Goal: Transaction & Acquisition: Purchase product/service

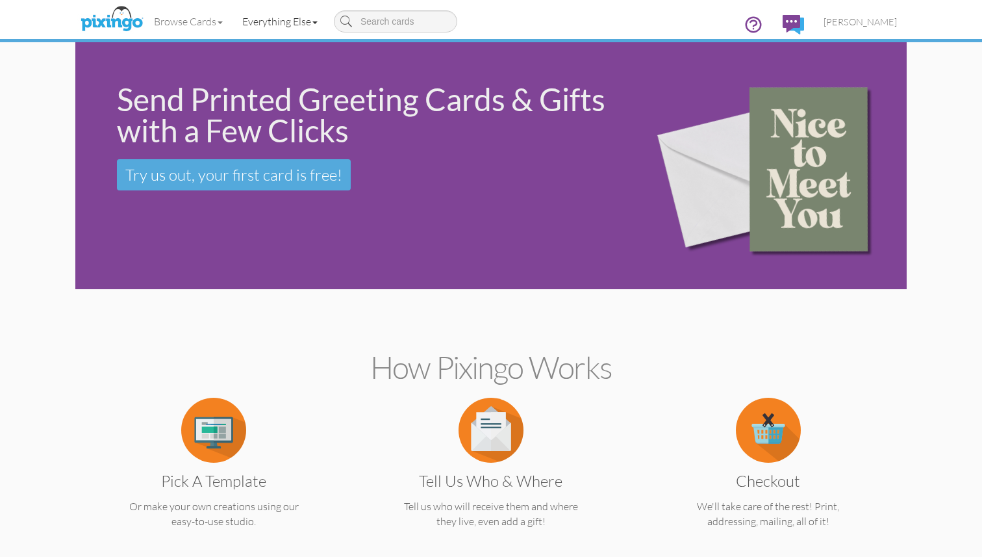
click at [284, 25] on link "Everything Else" at bounding box center [280, 21] width 95 height 32
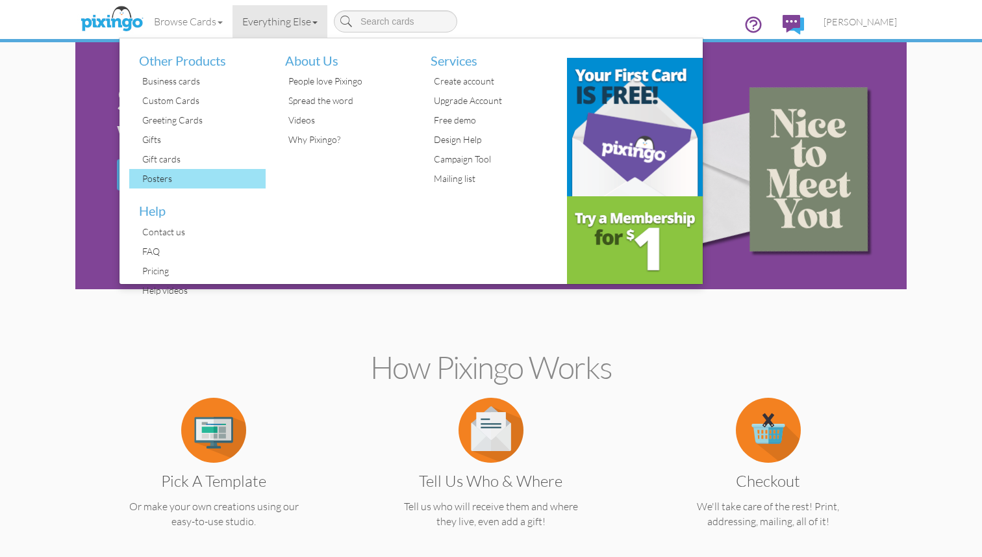
click at [185, 175] on div "Posters" at bounding box center [202, 178] width 127 height 19
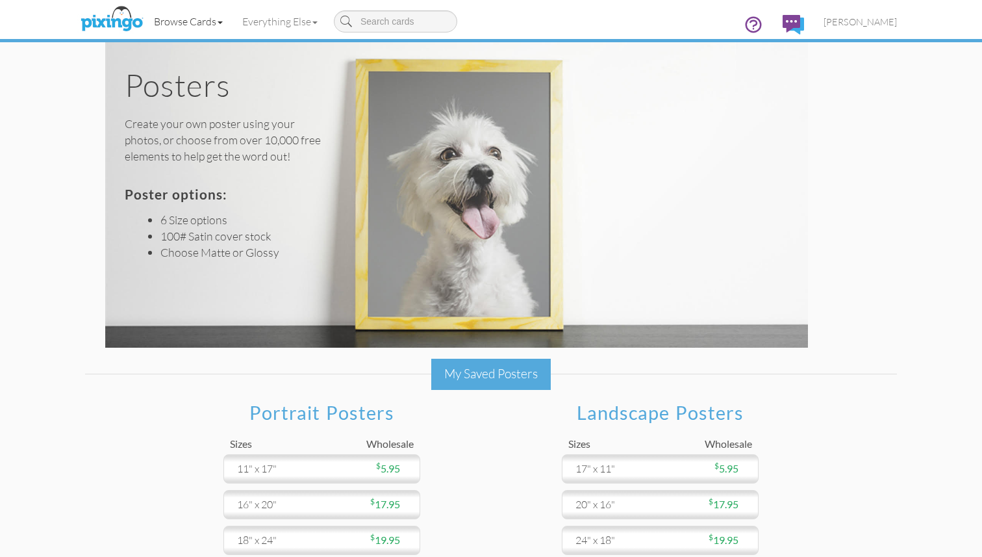
click at [209, 18] on link "Browse Cards" at bounding box center [188, 21] width 88 height 32
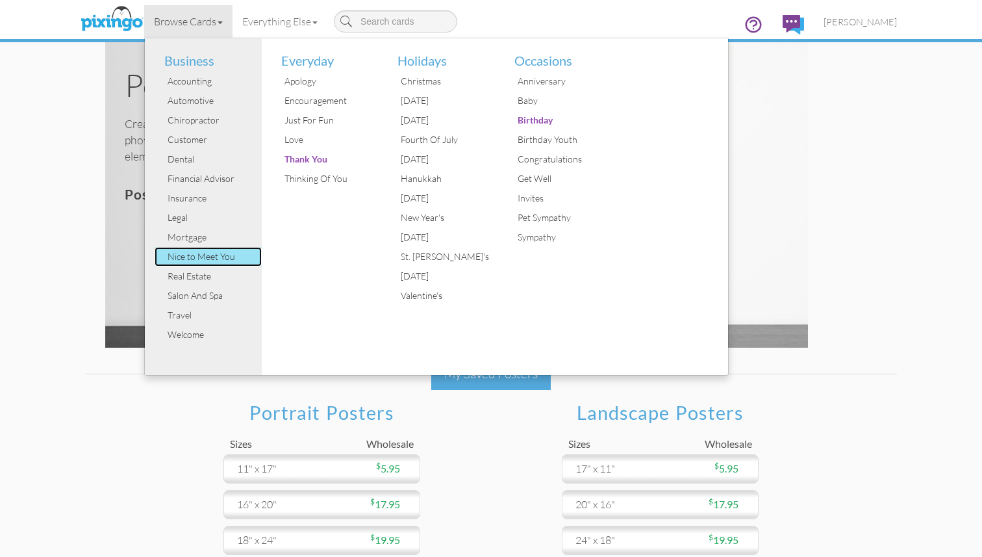
click at [225, 254] on div "Nice to Meet You" at bounding box center [212, 256] width 97 height 19
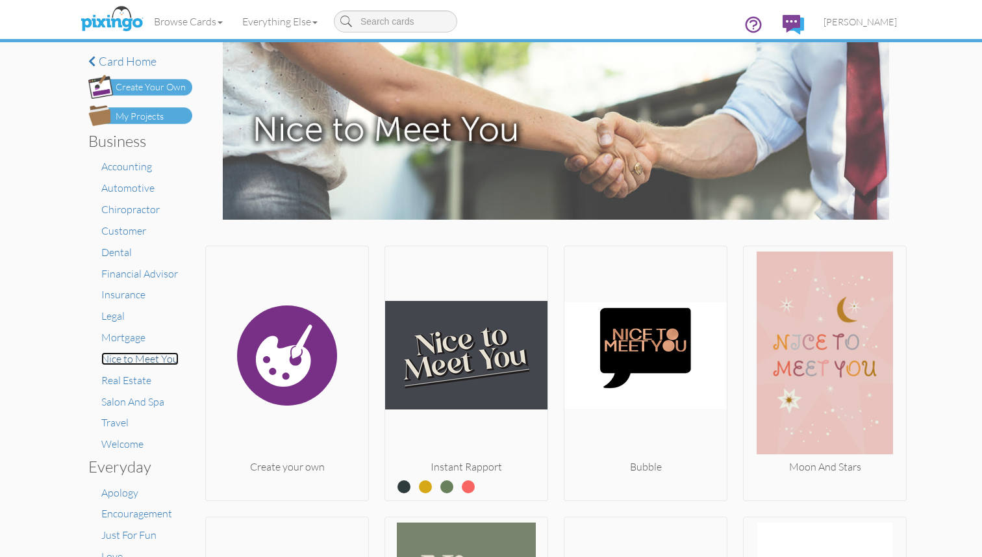
click at [119, 359] on span "Nice to Meet You" at bounding box center [139, 358] width 77 height 13
click at [127, 231] on span "Customer" at bounding box center [123, 230] width 45 height 13
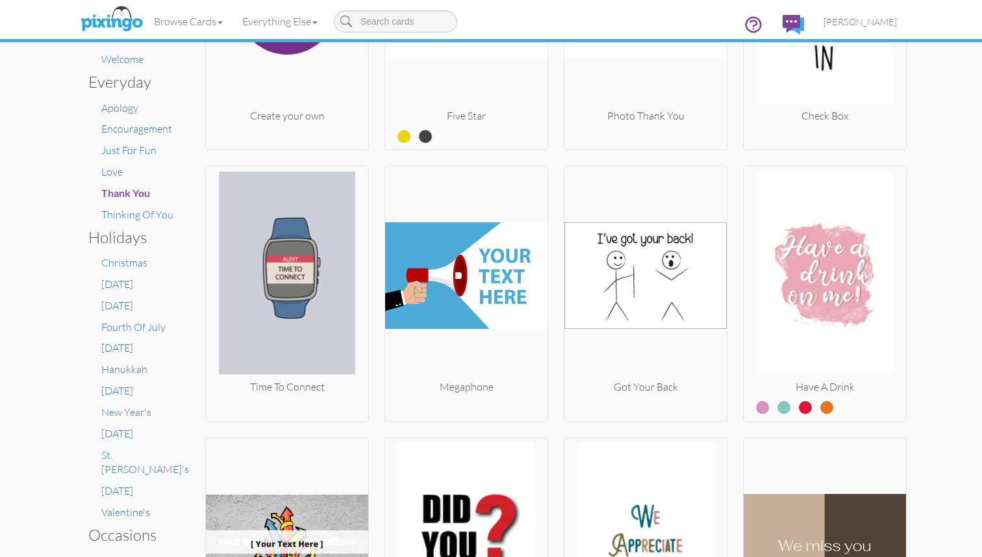
scroll to position [280, 0]
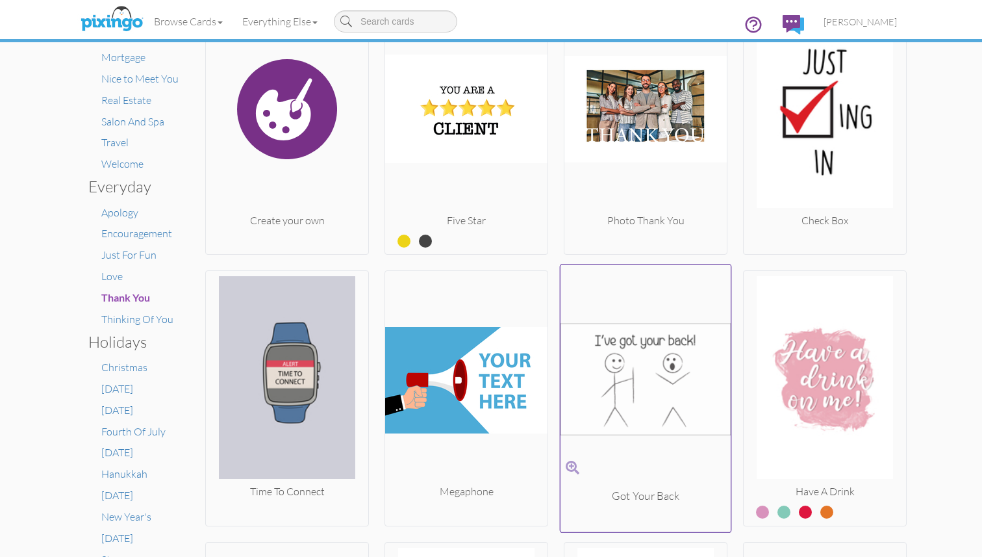
click at [633, 370] on img at bounding box center [646, 379] width 171 height 218
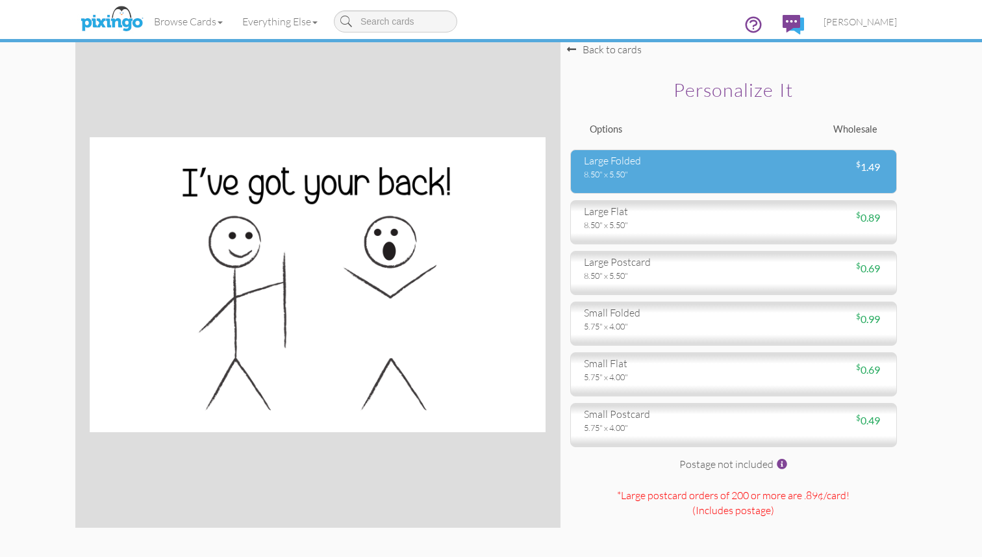
click at [712, 164] on div "large folded" at bounding box center [654, 160] width 140 height 15
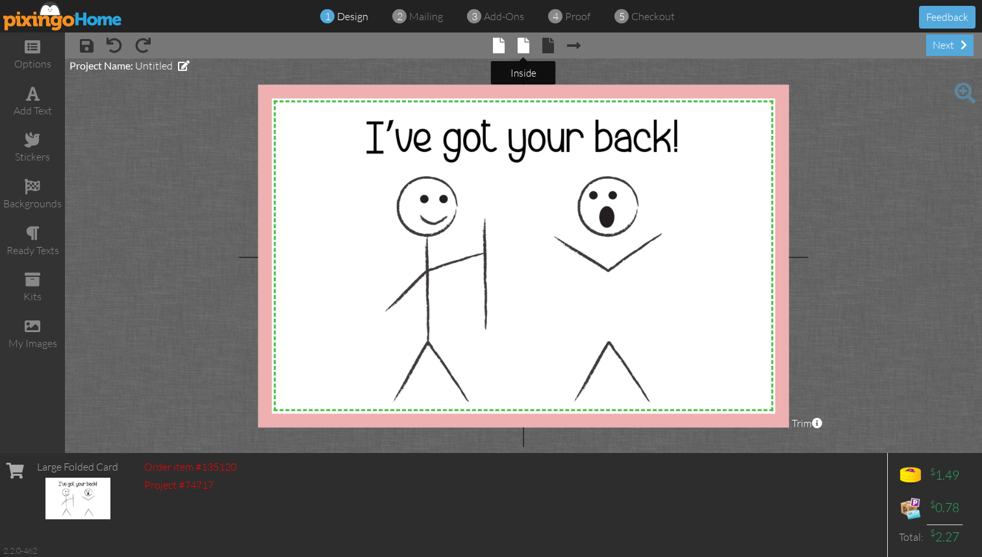
click at [523, 47] on span at bounding box center [524, 46] width 12 height 16
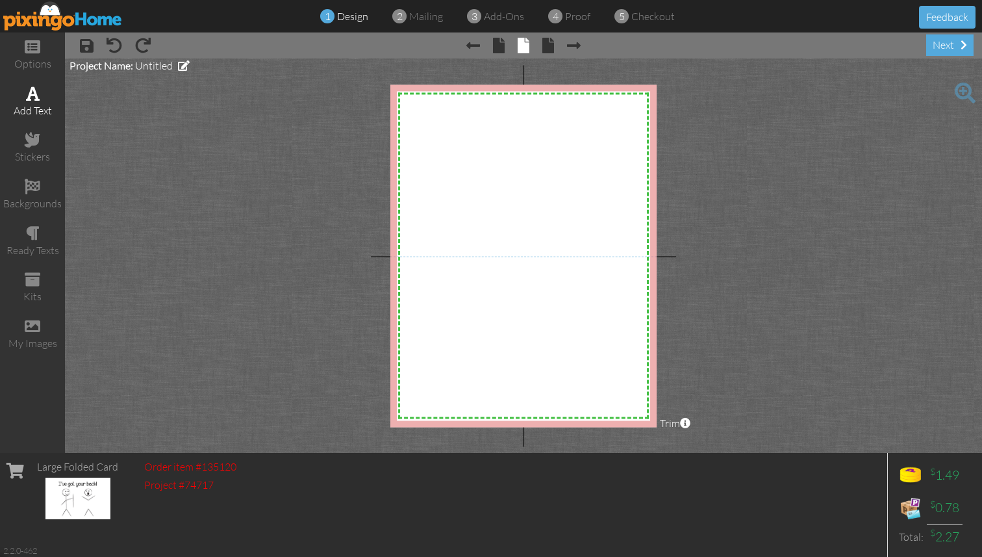
click at [34, 105] on div "add text" at bounding box center [32, 110] width 65 height 15
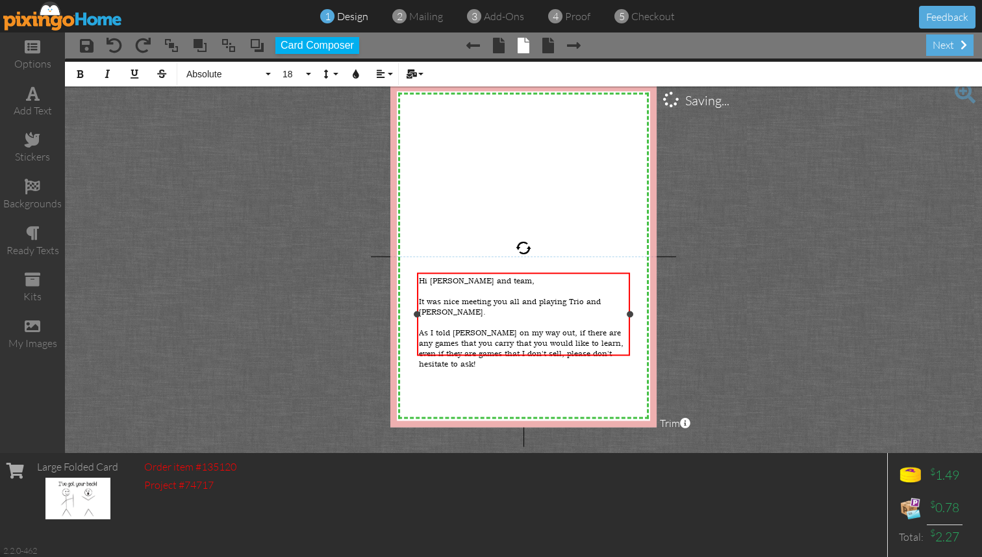
click at [576, 327] on span "As I told [PERSON_NAME] on my way out, if there are any games that you carry th…" at bounding box center [521, 348] width 205 height 42
drag, startPoint x: 595, startPoint y: 323, endPoint x: 581, endPoint y: 323, distance: 13.6
click at [581, 327] on div "As I told [PERSON_NAME] on my way out, if there are any games that you carry th…" at bounding box center [523, 358] width 209 height 62
click at [492, 357] on div "As I told [PERSON_NAME] on my way out, if there are any games that you carry th…" at bounding box center [523, 358] width 209 height 62
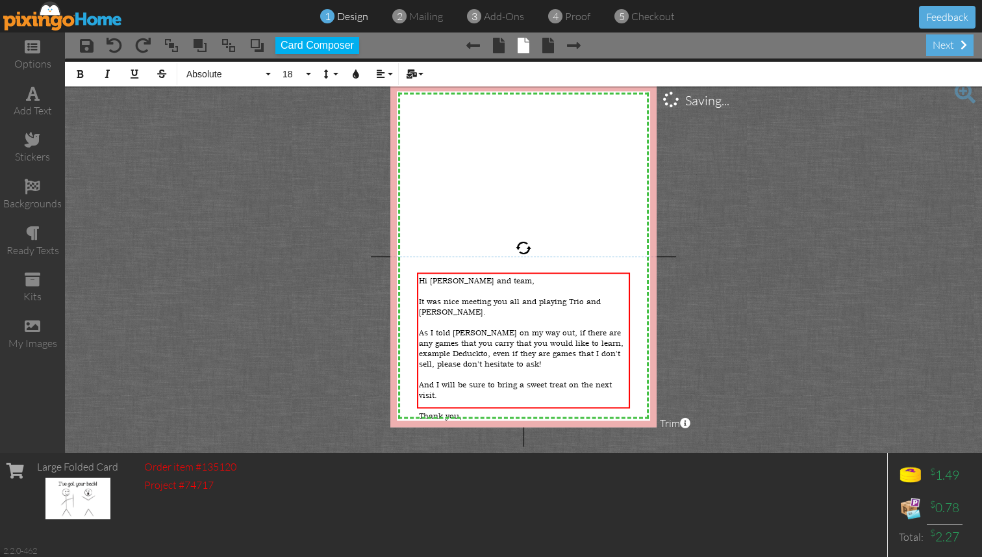
click at [715, 323] on project-studio-wrapper "X X X X X X X X X X X X X X X X X X X X X X X X X X X X X X X X X X X X X X X X…" at bounding box center [523, 255] width 917 height 394
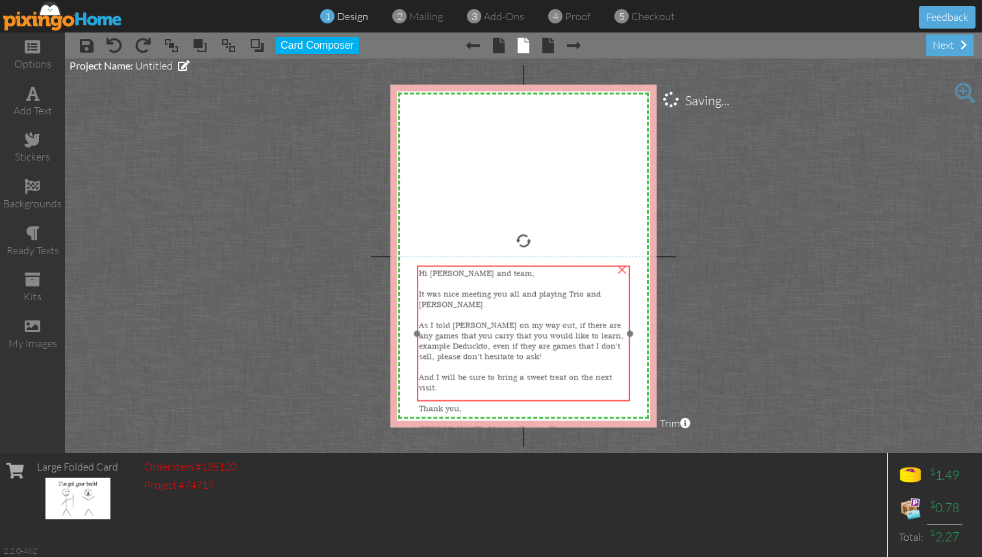
drag, startPoint x: 506, startPoint y: 323, endPoint x: 506, endPoint y: 316, distance: 7.1
click at [506, 320] on span "As I told [PERSON_NAME] on my way out, if there are any games that you carry th…" at bounding box center [521, 341] width 205 height 42
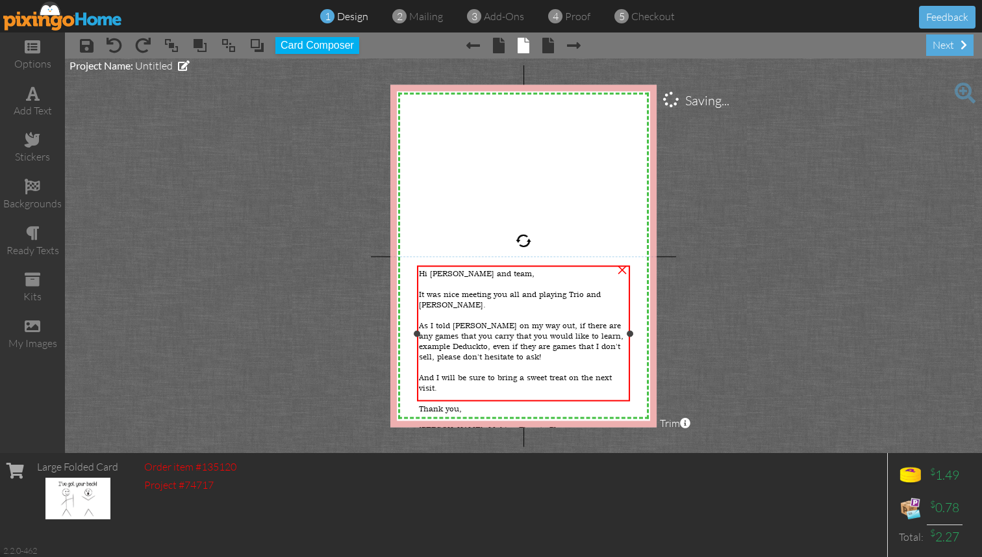
click at [561, 396] on div "As I told [PERSON_NAME] on my way out, if there are any games that you carry th…" at bounding box center [523, 377] width 209 height 114
click at [554, 394] on div "As I told [PERSON_NAME] on my way out, if there are any games that you carry th…" at bounding box center [523, 377] width 209 height 114
click at [564, 394] on div "As I told [PERSON_NAME] on my way out, if there are any games that you carry th…" at bounding box center [523, 377] width 209 height 114
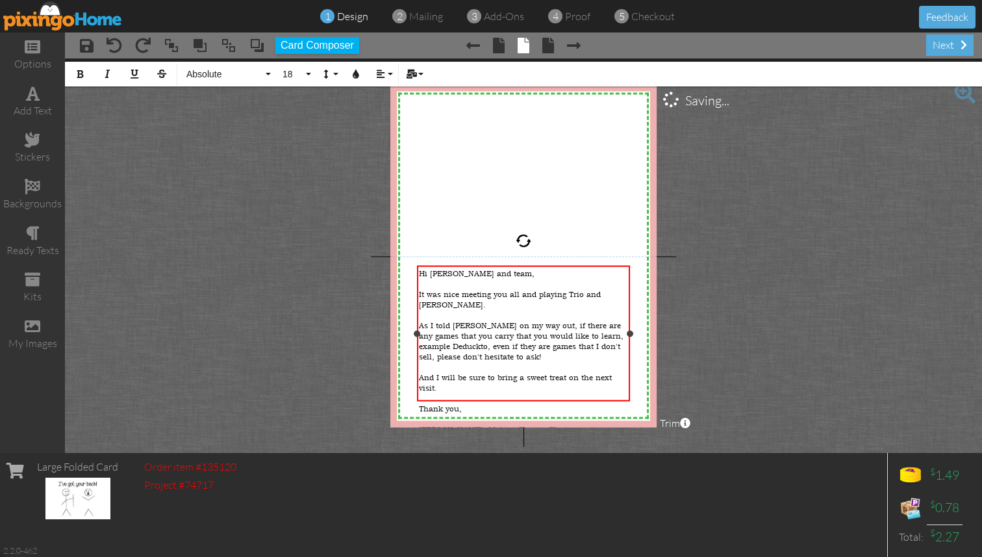
click at [564, 394] on div "As I told [PERSON_NAME] on my way out, if there are any games that you carry th…" at bounding box center [523, 377] width 209 height 114
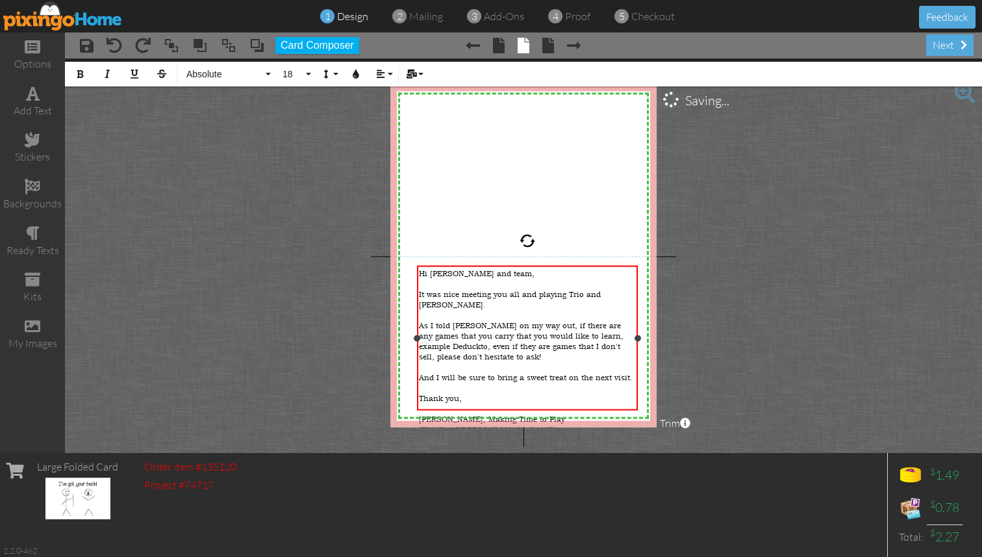
drag, startPoint x: 630, startPoint y: 338, endPoint x: 638, endPoint y: 338, distance: 7.8
click at [638, 338] on div at bounding box center [638, 338] width 6 height 6
drag, startPoint x: 418, startPoint y: 336, endPoint x: 411, endPoint y: 336, distance: 7.8
click at [411, 336] on div at bounding box center [409, 338] width 6 height 6
drag, startPoint x: 494, startPoint y: 333, endPoint x: 492, endPoint y: 340, distance: 7.4
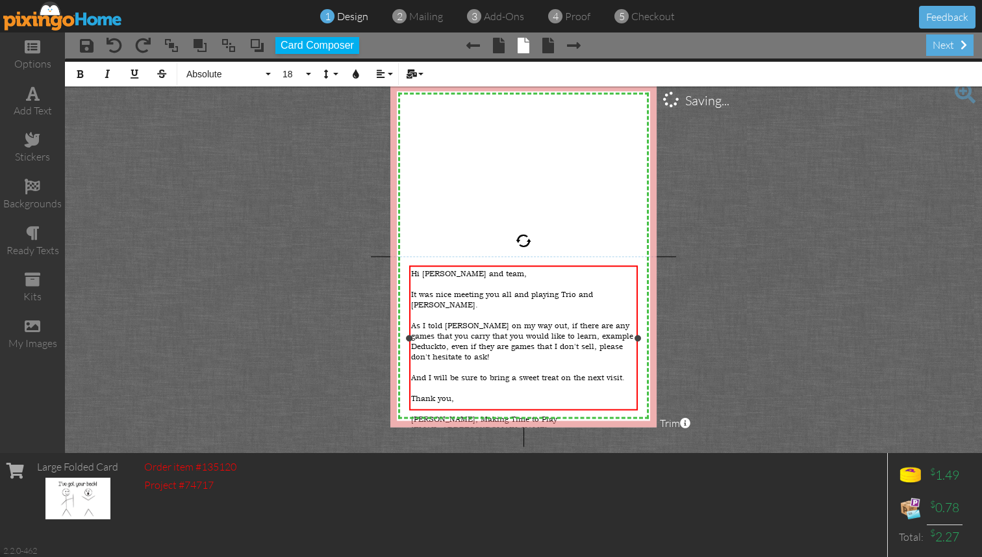
click at [492, 340] on div "As I told [PERSON_NAME] on my way out, if there are any games that you carry th…" at bounding box center [523, 377] width 224 height 114
click at [807, 326] on project-studio-wrapper "X X X X X X X X X X X X X X X X X X X X X X X X X X X X X X X X X X X X X X X X…" at bounding box center [523, 255] width 917 height 394
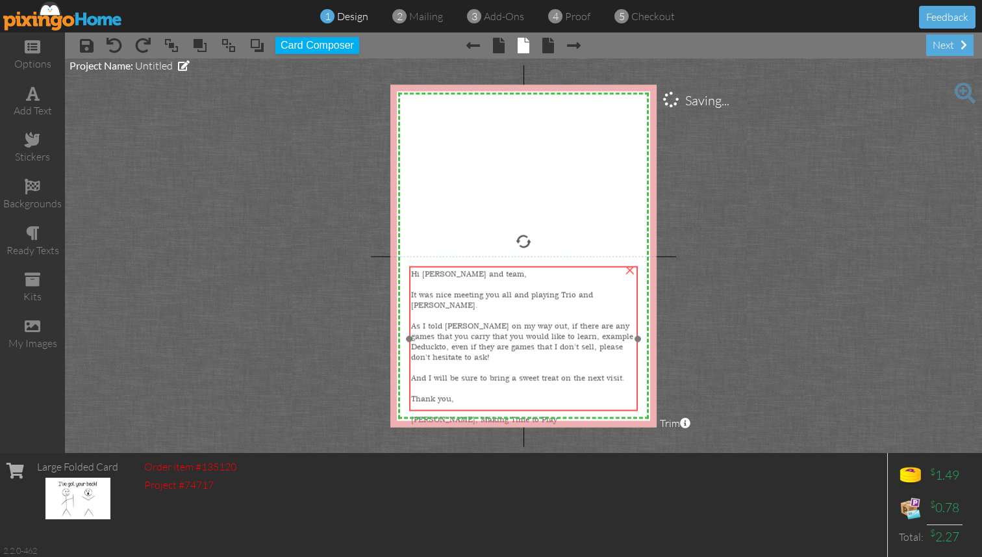
click at [519, 325] on span "As I told [PERSON_NAME] on my way out, if there are any games that you carry th…" at bounding box center [522, 341] width 222 height 42
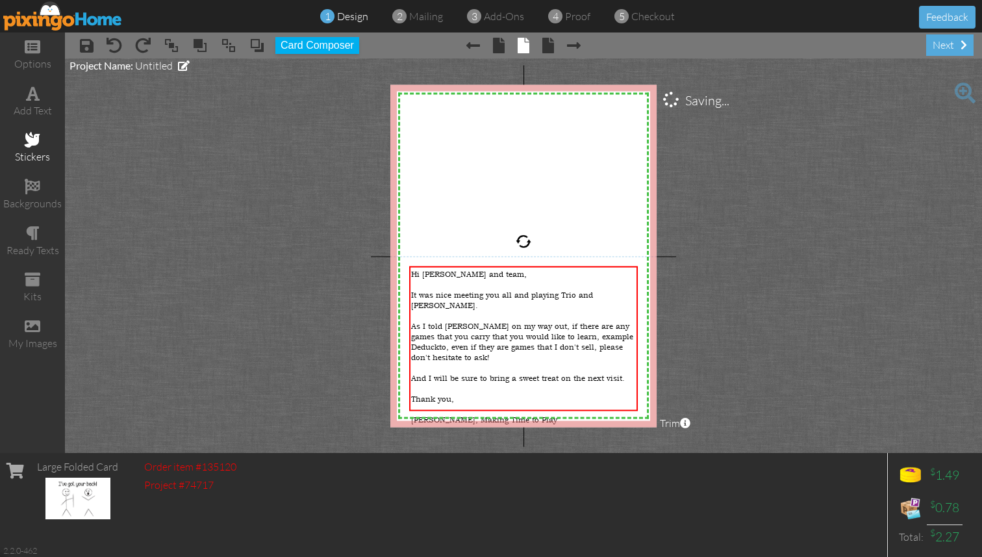
click at [44, 146] on div "stickers" at bounding box center [32, 147] width 65 height 45
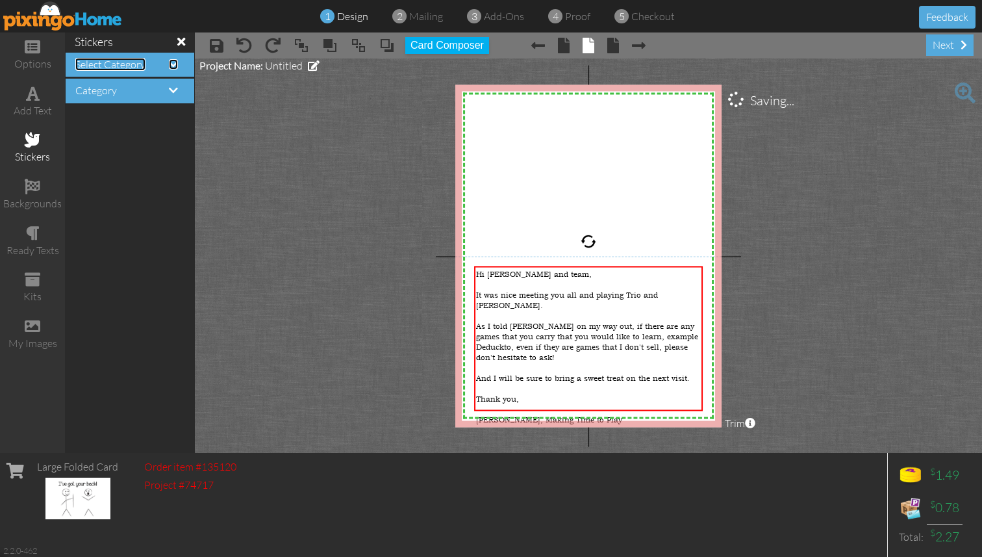
click at [175, 67] on span at bounding box center [173, 64] width 9 height 10
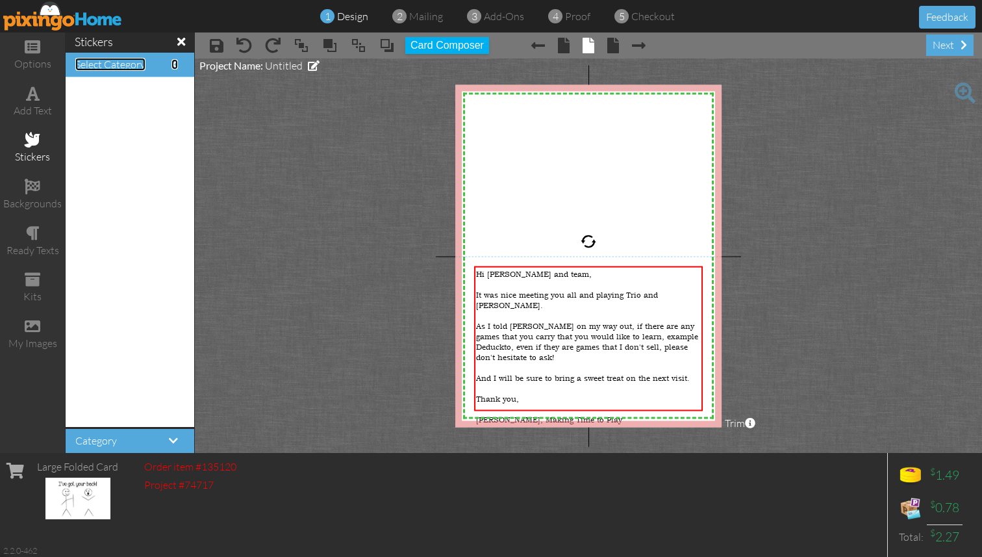
click at [105, 68] on span "Select Category" at bounding box center [110, 64] width 70 height 13
click at [175, 62] on span at bounding box center [174, 64] width 6 height 10
click at [121, 316] on div at bounding box center [130, 251] width 129 height 349
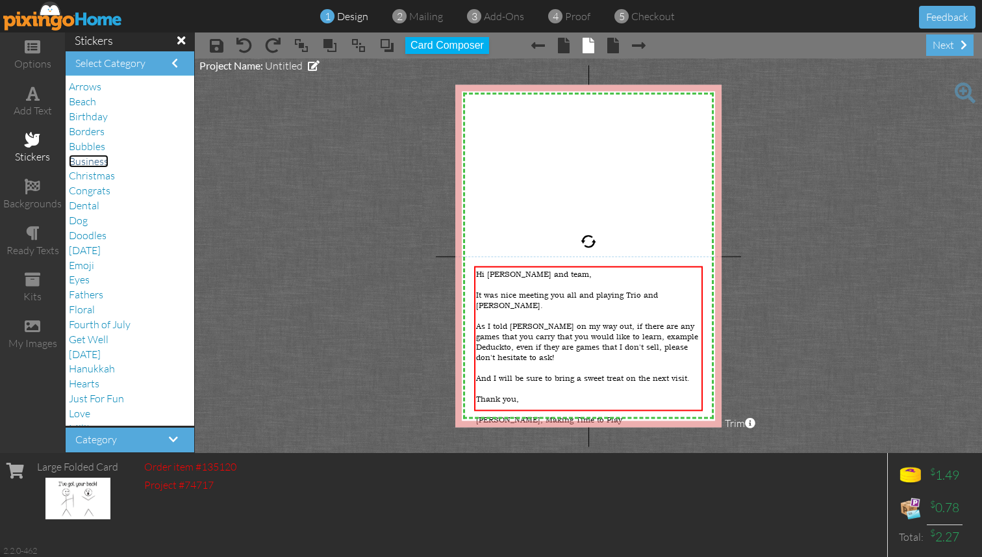
click at [95, 158] on span "Business" at bounding box center [89, 161] width 40 height 13
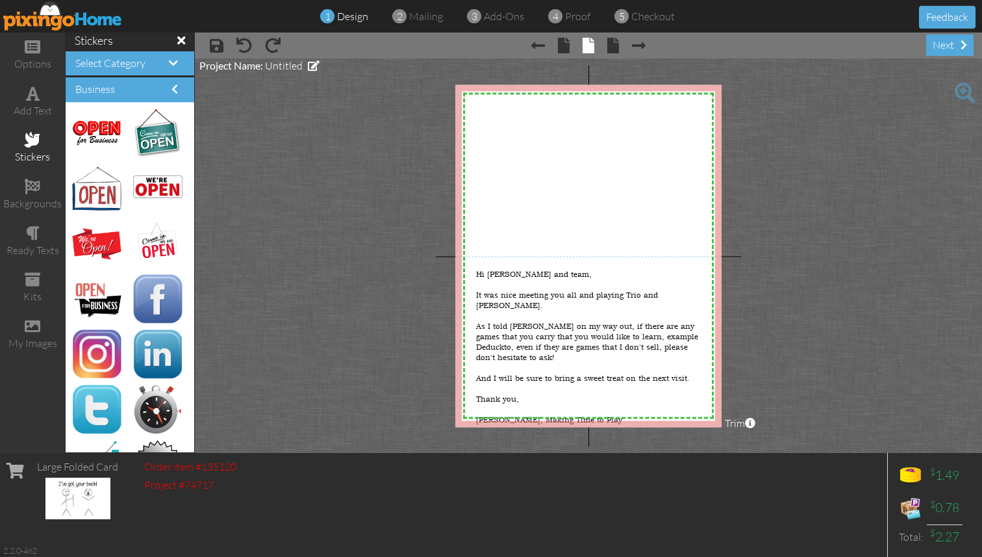
click at [859, 233] on project-studio-wrapper "X X X X X X X X X X X X X X X X X X X X X X X X X X X X X X X X X X X X X X X X…" at bounding box center [588, 255] width 787 height 394
click at [946, 46] on div "next" at bounding box center [949, 44] width 47 height 21
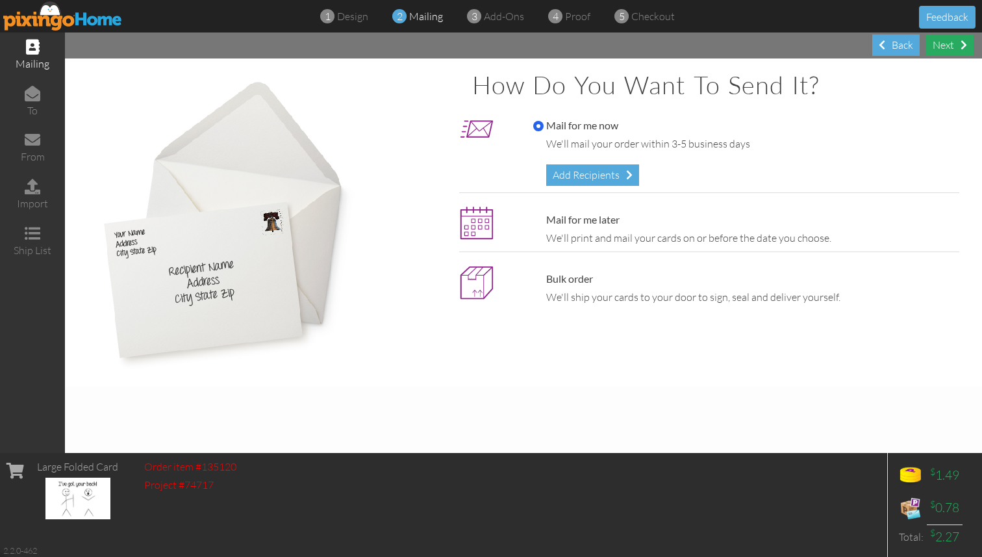
click at [938, 51] on div "Next" at bounding box center [949, 44] width 47 height 21
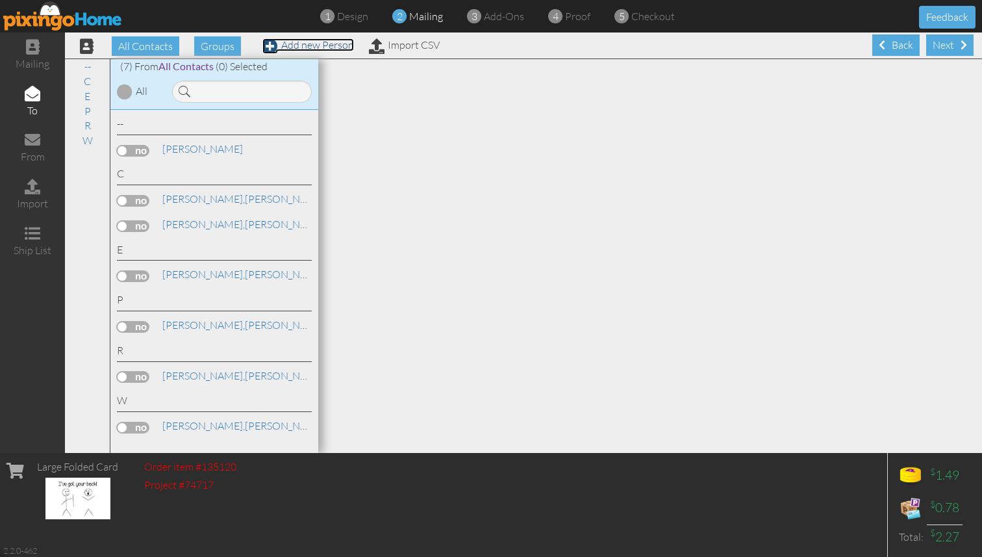
click at [292, 47] on link "Add new Person" at bounding box center [308, 44] width 92 height 13
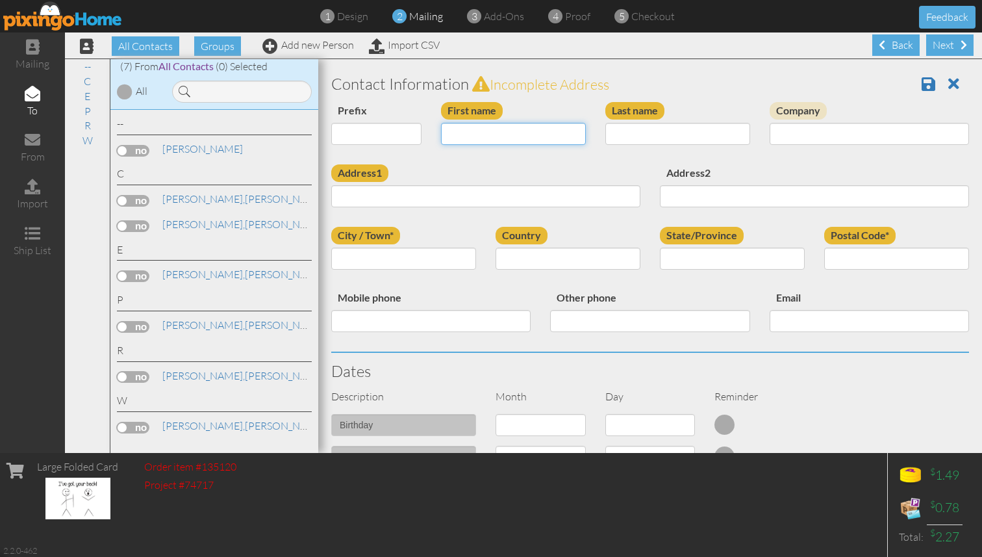
click at [489, 135] on input "First name" at bounding box center [513, 134] width 145 height 22
type input "Karina"
type input "and Team"
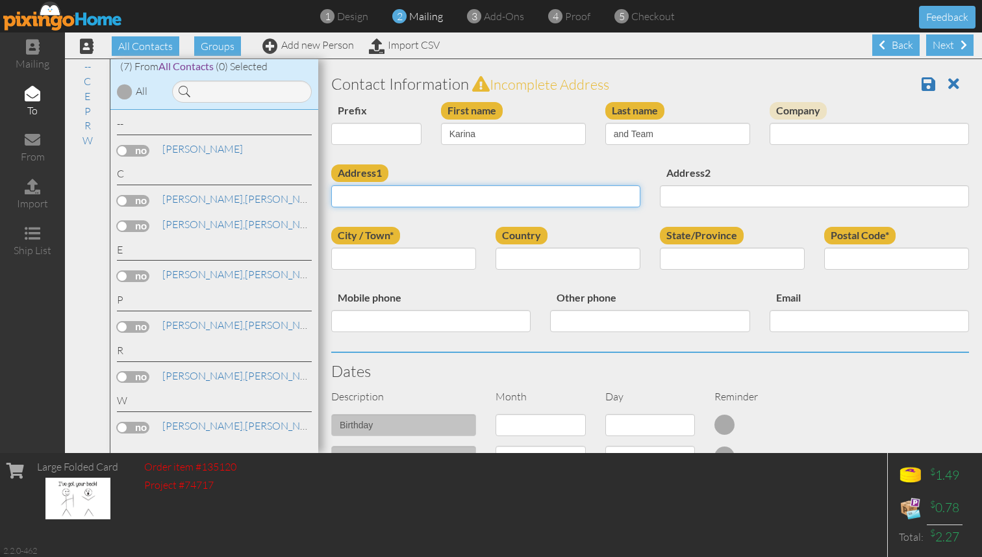
click at [424, 199] on input "Address1" at bounding box center [485, 196] width 309 height 22
paste input "[STREET_ADDRESS]"
drag, startPoint x: 606, startPoint y: 193, endPoint x: 422, endPoint y: 194, distance: 184.5
click at [422, 194] on input "[STREET_ADDRESS]" at bounding box center [485, 196] width 309 height 22
type input "[STREET_ADDRESS]"
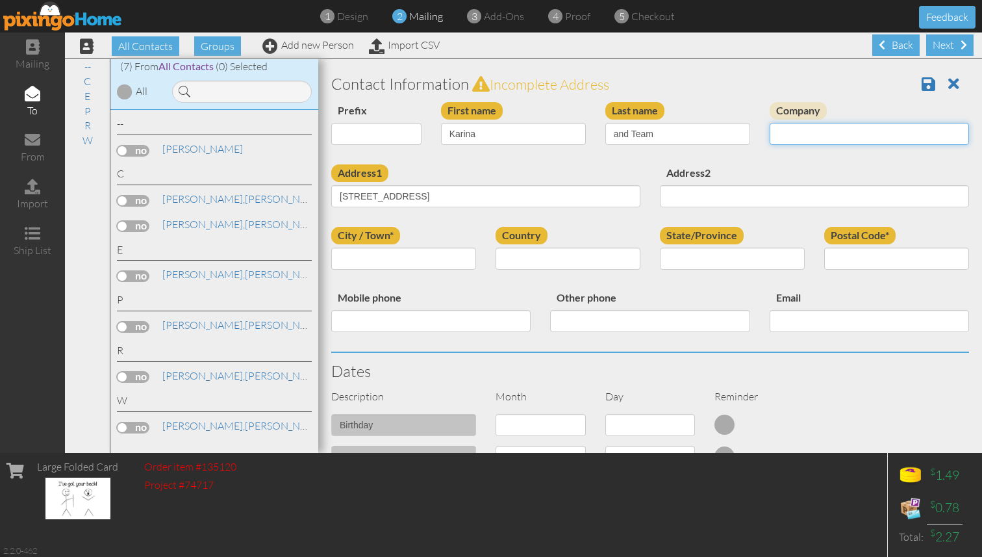
click at [831, 131] on input "Company" at bounding box center [869, 134] width 199 height 22
type input "A Child's Delight"
click at [374, 261] on input "City / Town*" at bounding box center [403, 258] width 145 height 22
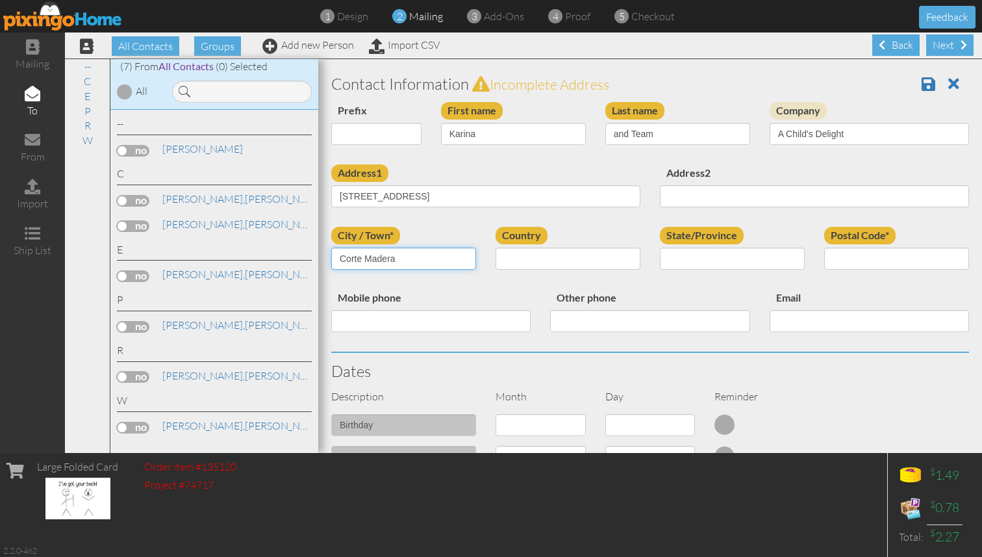
type input "Corte Madera"
click at [537, 265] on select "[GEOGRAPHIC_DATA] -------------- [GEOGRAPHIC_DATA] [GEOGRAPHIC_DATA] [GEOGRAPHI…" at bounding box center [568, 258] width 145 height 22
select select "object:2554"
click at [733, 259] on select "AA (Military) AE (Military) [US_STATE] [US_STATE] [US_STATE] AP (Military) [US_…" at bounding box center [732, 258] width 145 height 22
select select "object:2807"
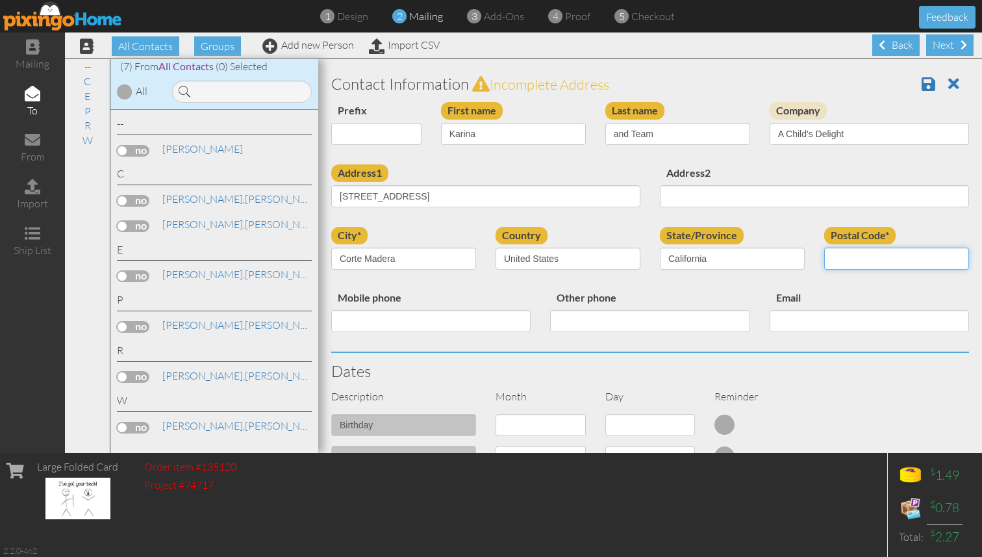
click at [876, 259] on input "Postal Code*" at bounding box center [896, 258] width 145 height 22
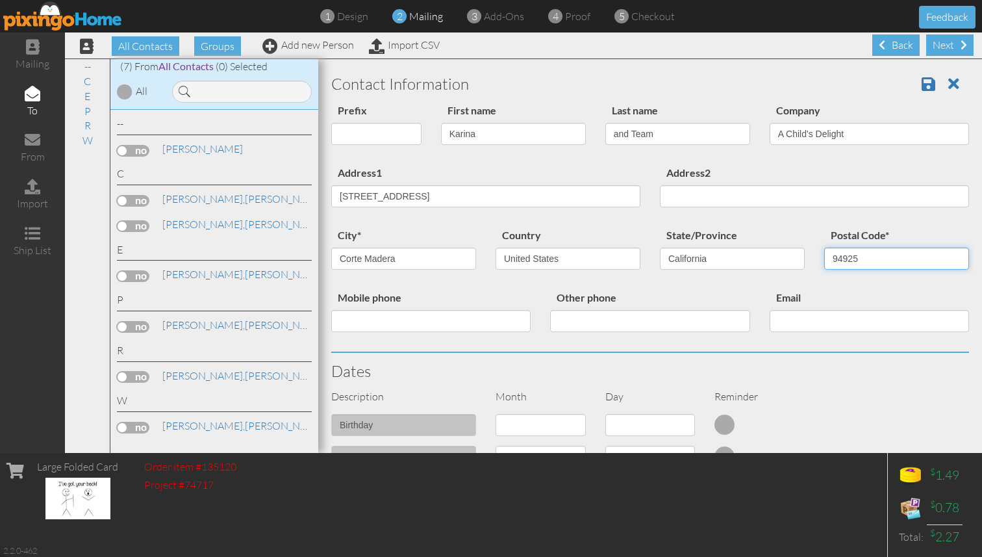
type input "94925"
click at [950, 51] on div "Next" at bounding box center [949, 44] width 47 height 21
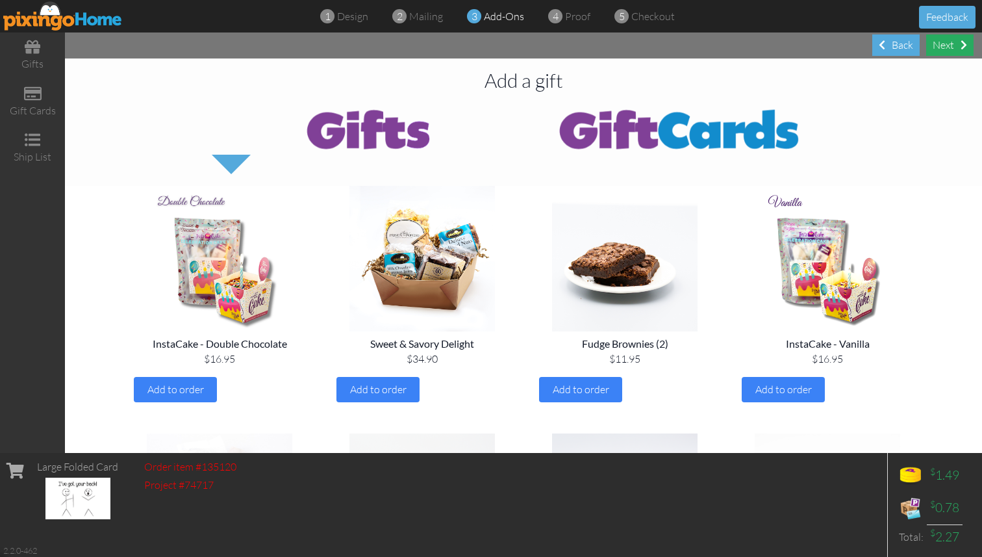
click at [957, 42] on div "Next" at bounding box center [949, 44] width 47 height 21
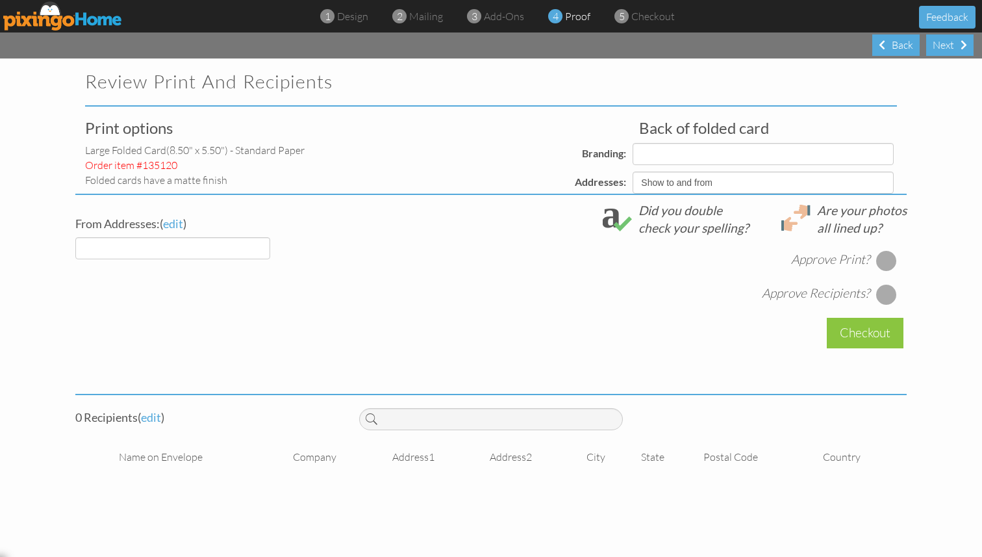
select select "object:2977"
select select "object:2978"
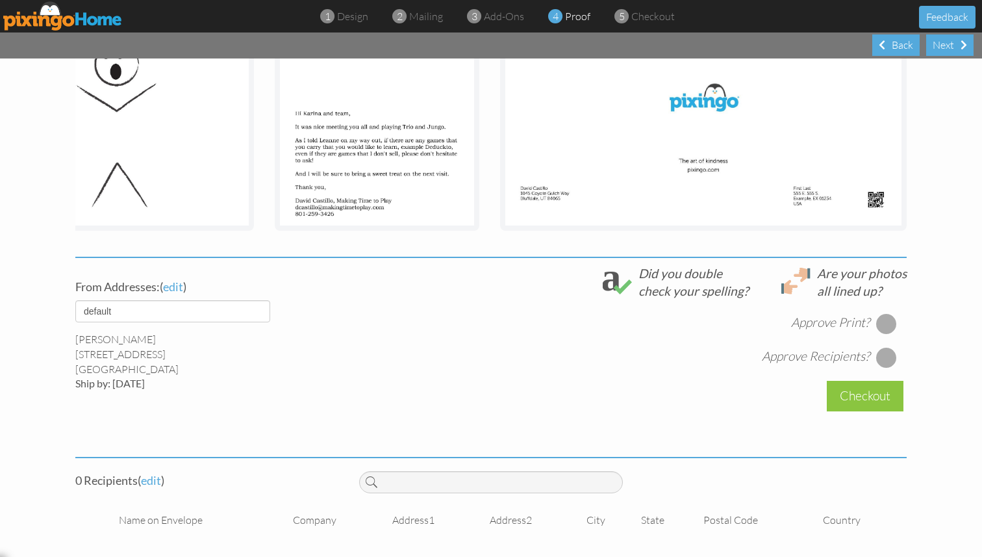
scroll to position [279, 0]
click at [889, 316] on div at bounding box center [886, 321] width 21 height 21
click at [887, 359] on div at bounding box center [886, 355] width 21 height 21
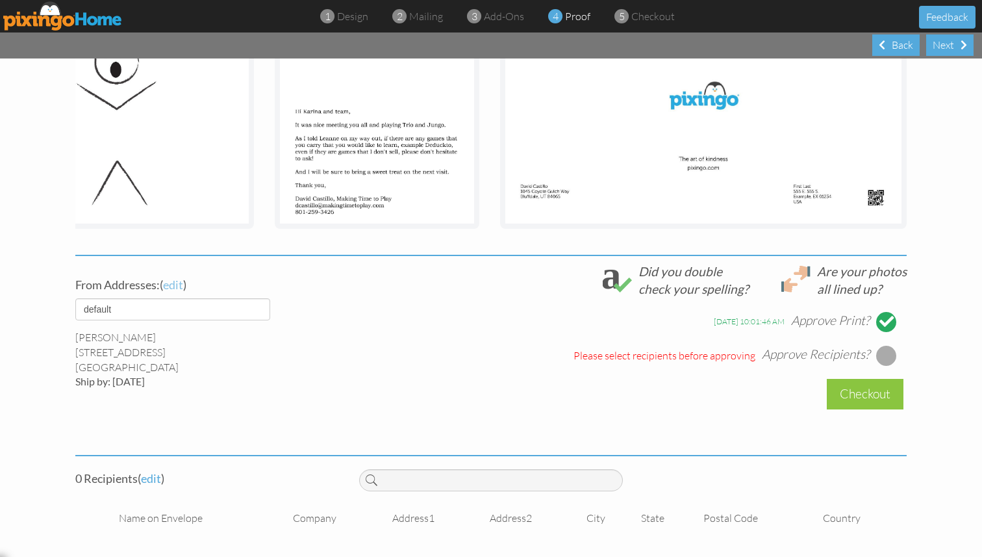
click at [175, 288] on span "edit" at bounding box center [173, 284] width 20 height 14
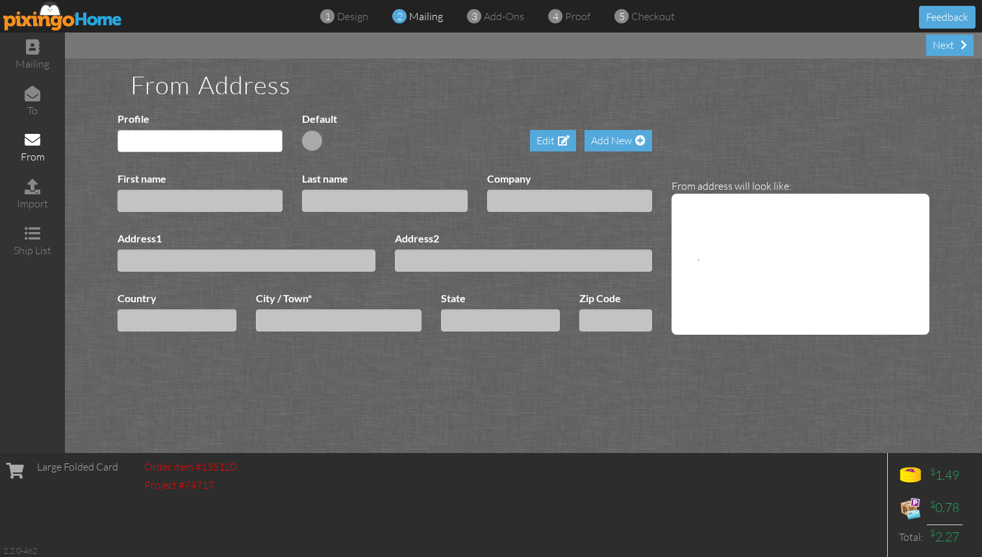
type input "[PERSON_NAME]"
type input "[STREET_ADDRESS]"
select select "object:2554"
type input "Bluffdale"
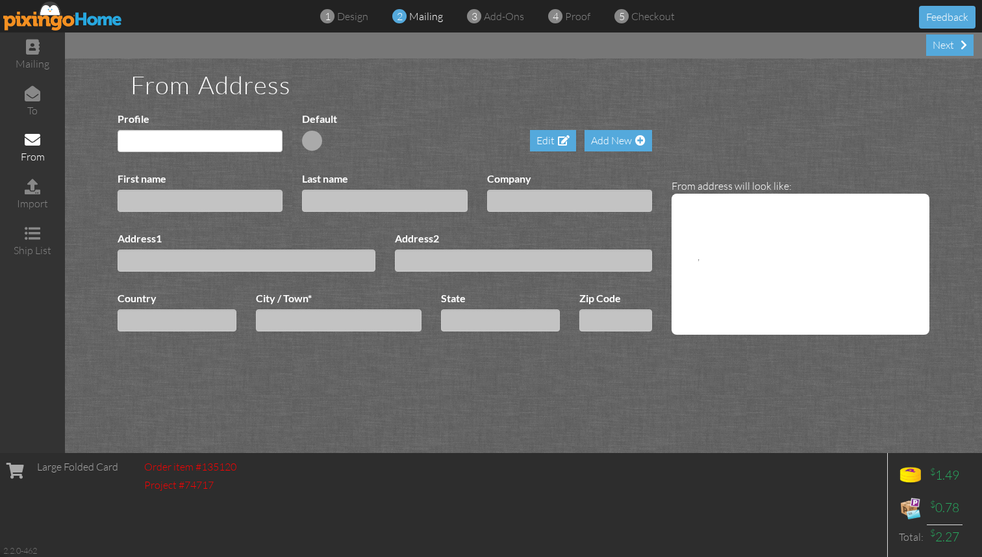
type input "84065"
select select "object:3028"
select select "object:2853"
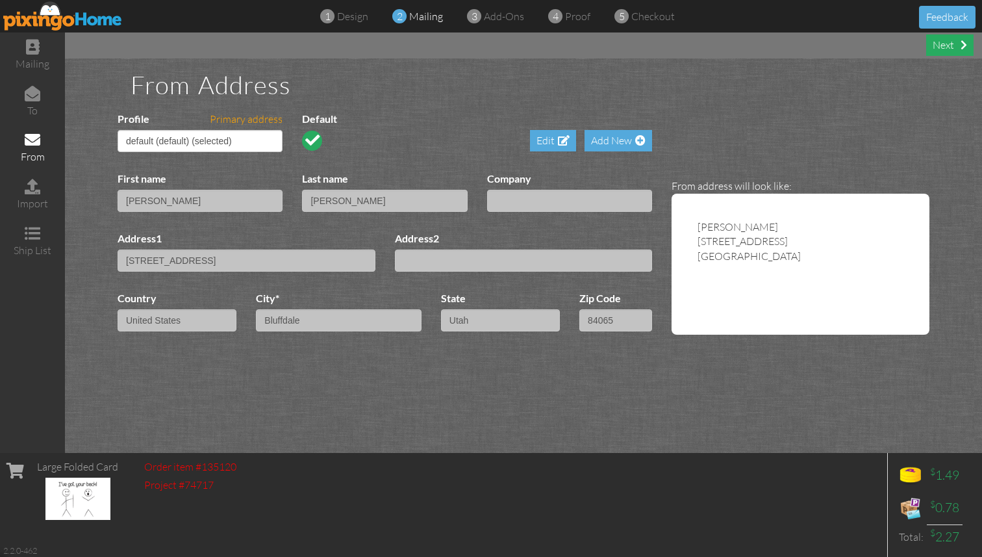
click at [955, 47] on div "Next" at bounding box center [949, 44] width 47 height 21
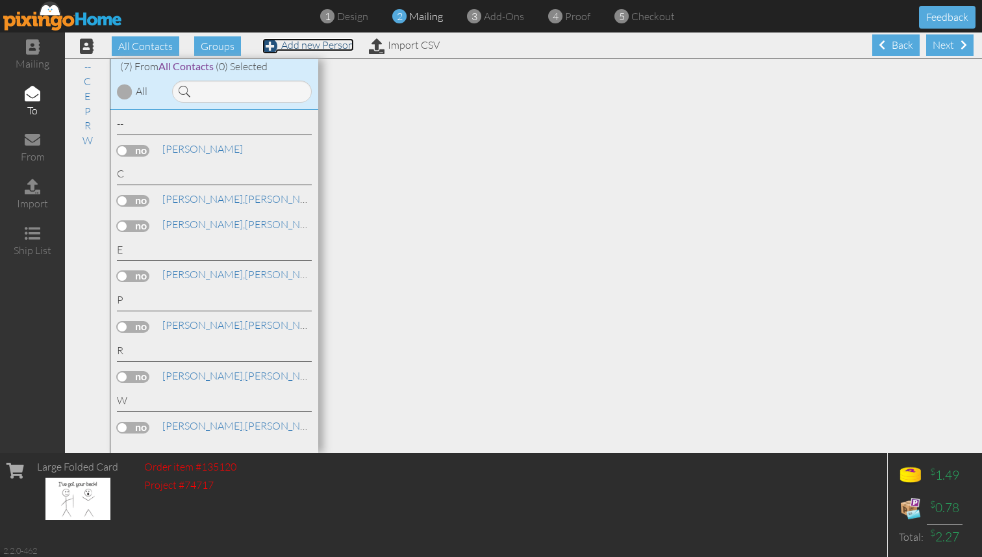
click at [312, 47] on link "Add new Person" at bounding box center [308, 44] width 92 height 13
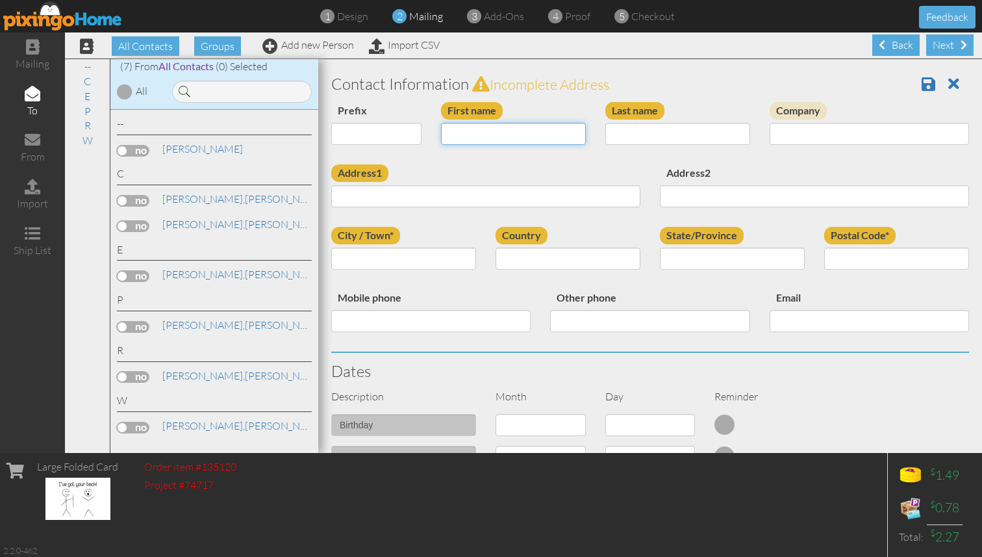
click at [531, 135] on input "First name" at bounding box center [513, 134] width 145 height 22
type input "Karina"
type input "and Team"
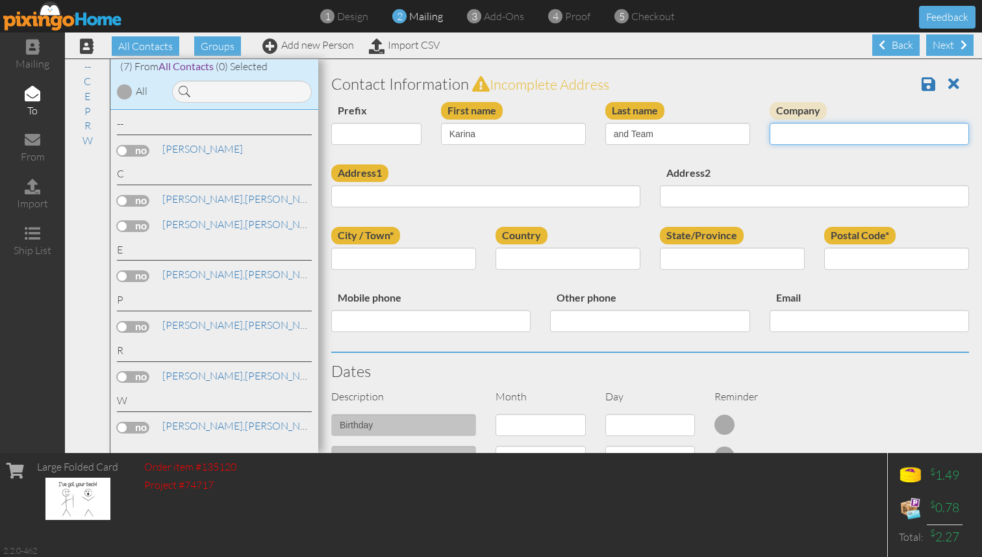
type input "C"
type input "A Child's Delight"
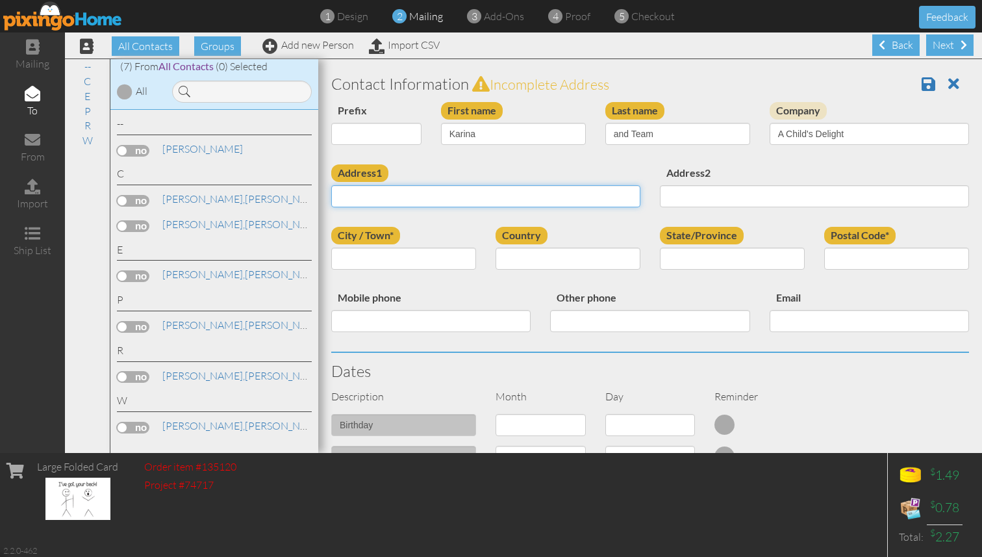
paste input "[STREET_ADDRESS]"
drag, startPoint x: 602, startPoint y: 194, endPoint x: 420, endPoint y: 194, distance: 181.2
click at [420, 194] on input "[STREET_ADDRESS]" at bounding box center [485, 196] width 309 height 22
type input "[STREET_ADDRESS]"
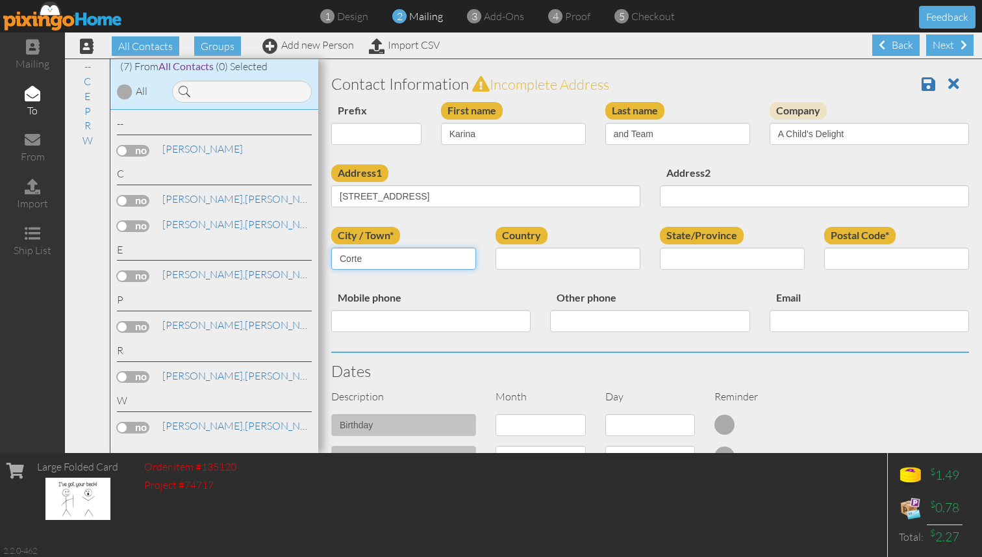
type input "Corte Madera"
select select "object:2554"
select select "object:2807"
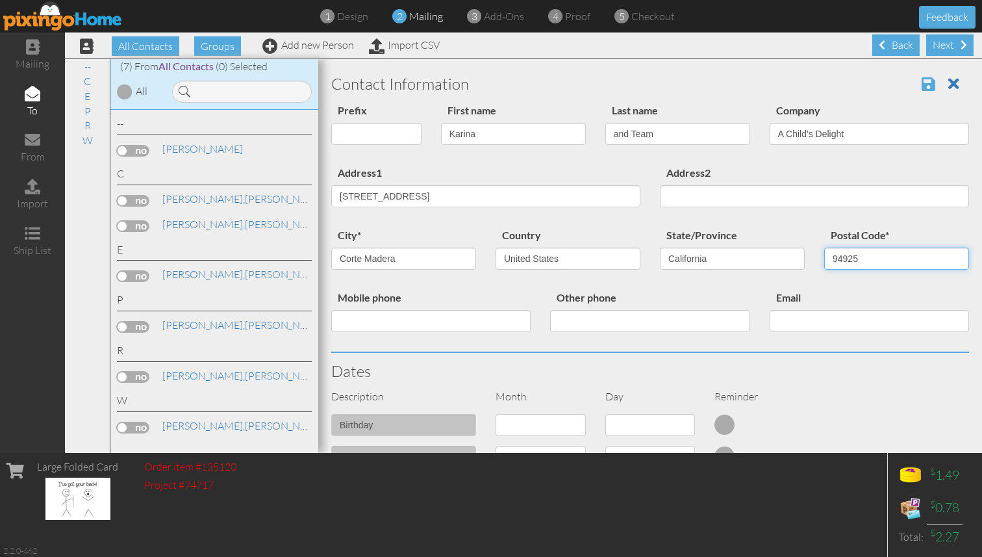
type input "94925"
click at [930, 79] on span at bounding box center [929, 84] width 14 height 16
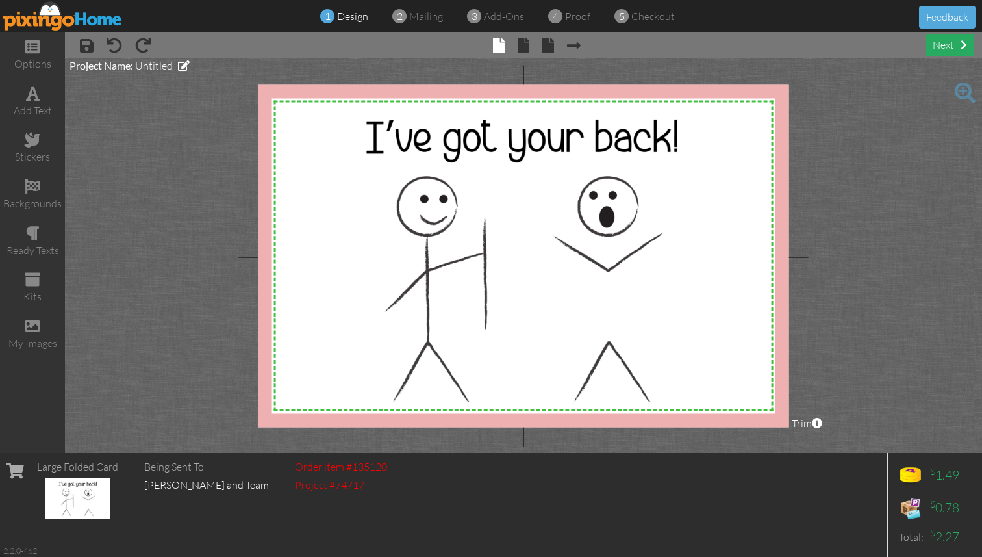
click at [956, 51] on div "next" at bounding box center [949, 44] width 47 height 21
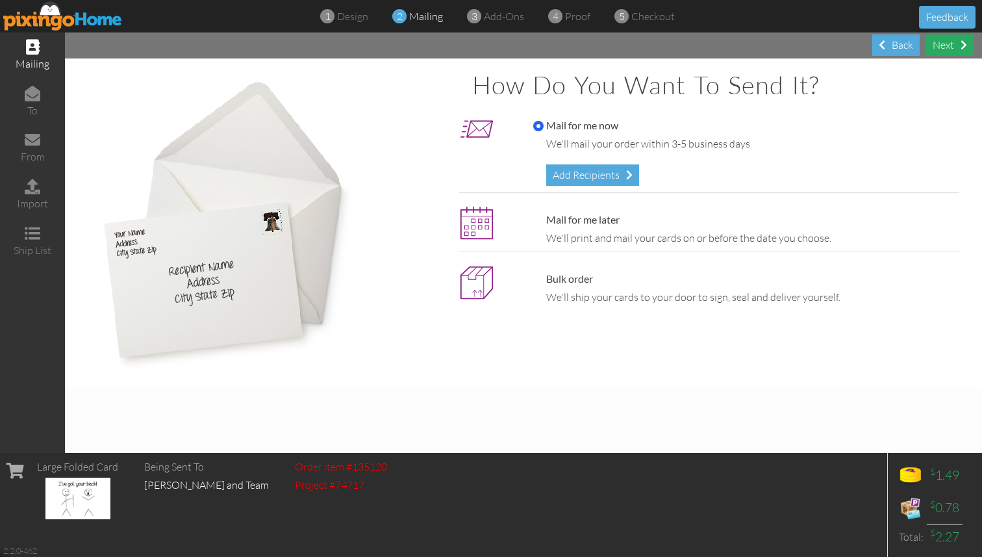
click at [956, 51] on div "Next" at bounding box center [949, 44] width 47 height 21
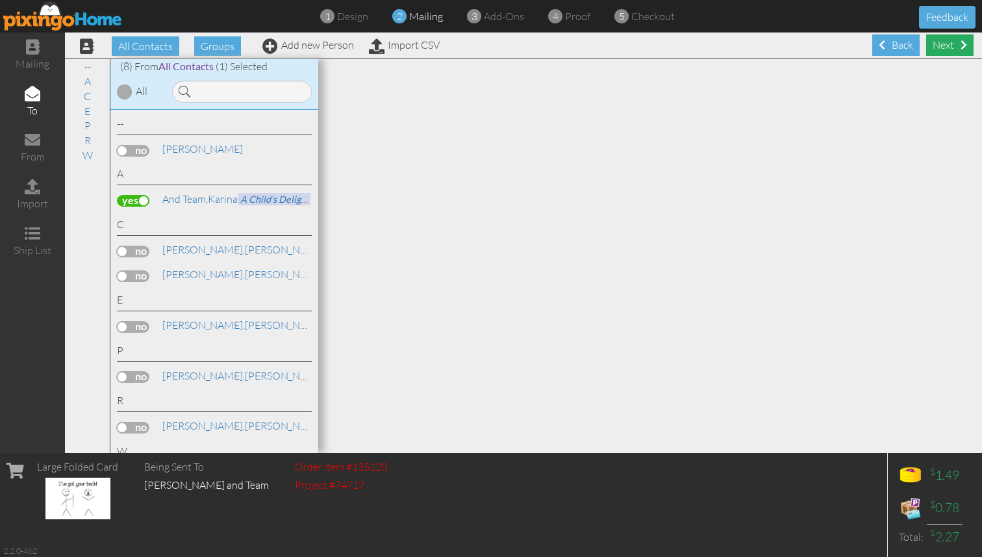
click at [954, 53] on div "Next" at bounding box center [949, 44] width 47 height 21
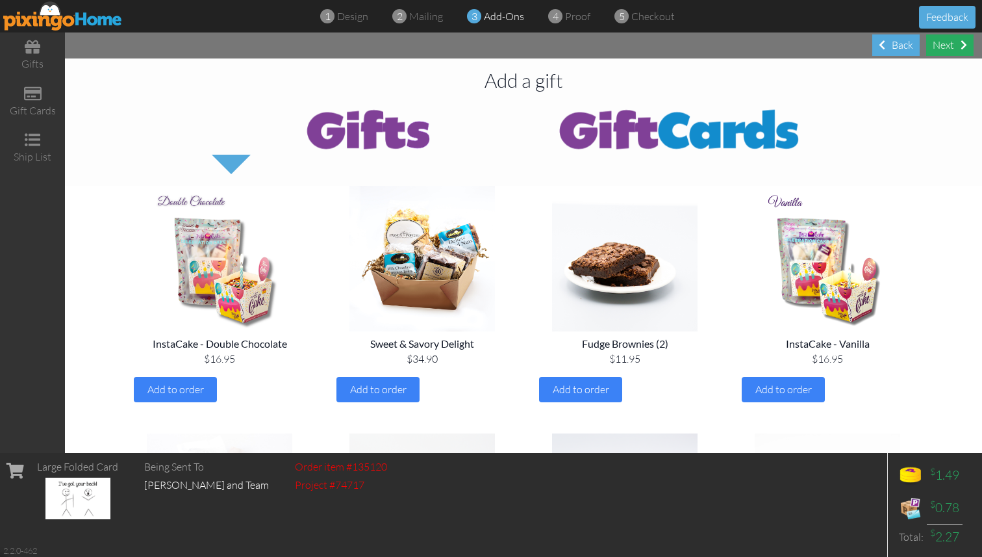
click at [961, 51] on div "Next" at bounding box center [949, 44] width 47 height 21
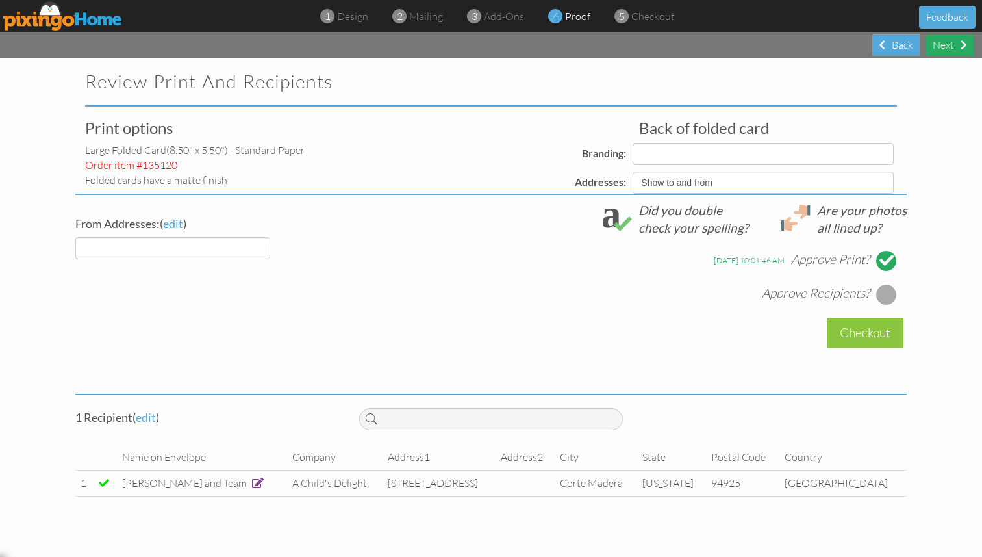
select select "object:323"
select select "object:322"
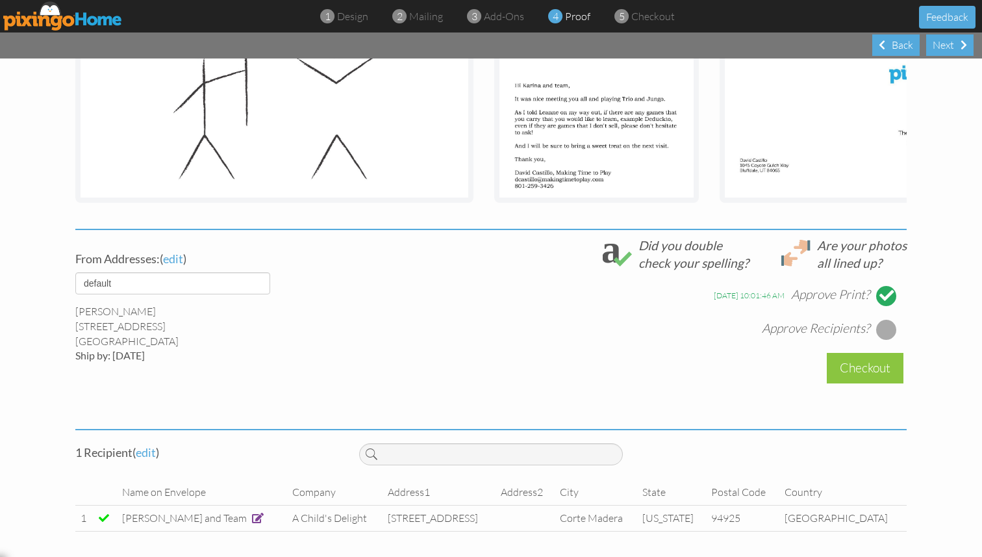
scroll to position [306, 0]
click at [885, 327] on div at bounding box center [886, 328] width 21 height 21
click at [867, 364] on div "Checkout" at bounding box center [865, 367] width 77 height 31
